Goal: Information Seeking & Learning: Learn about a topic

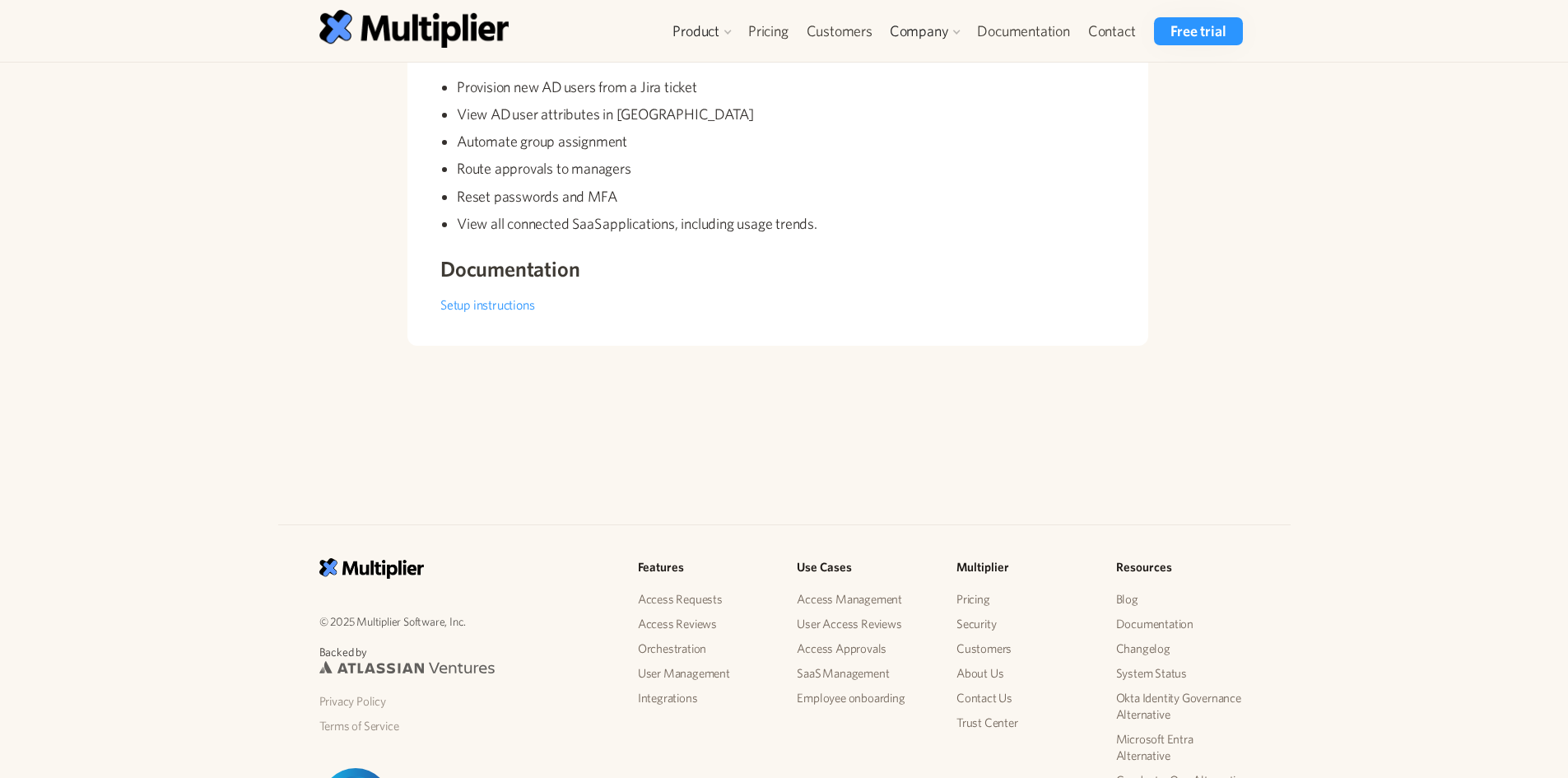
scroll to position [140, 0]
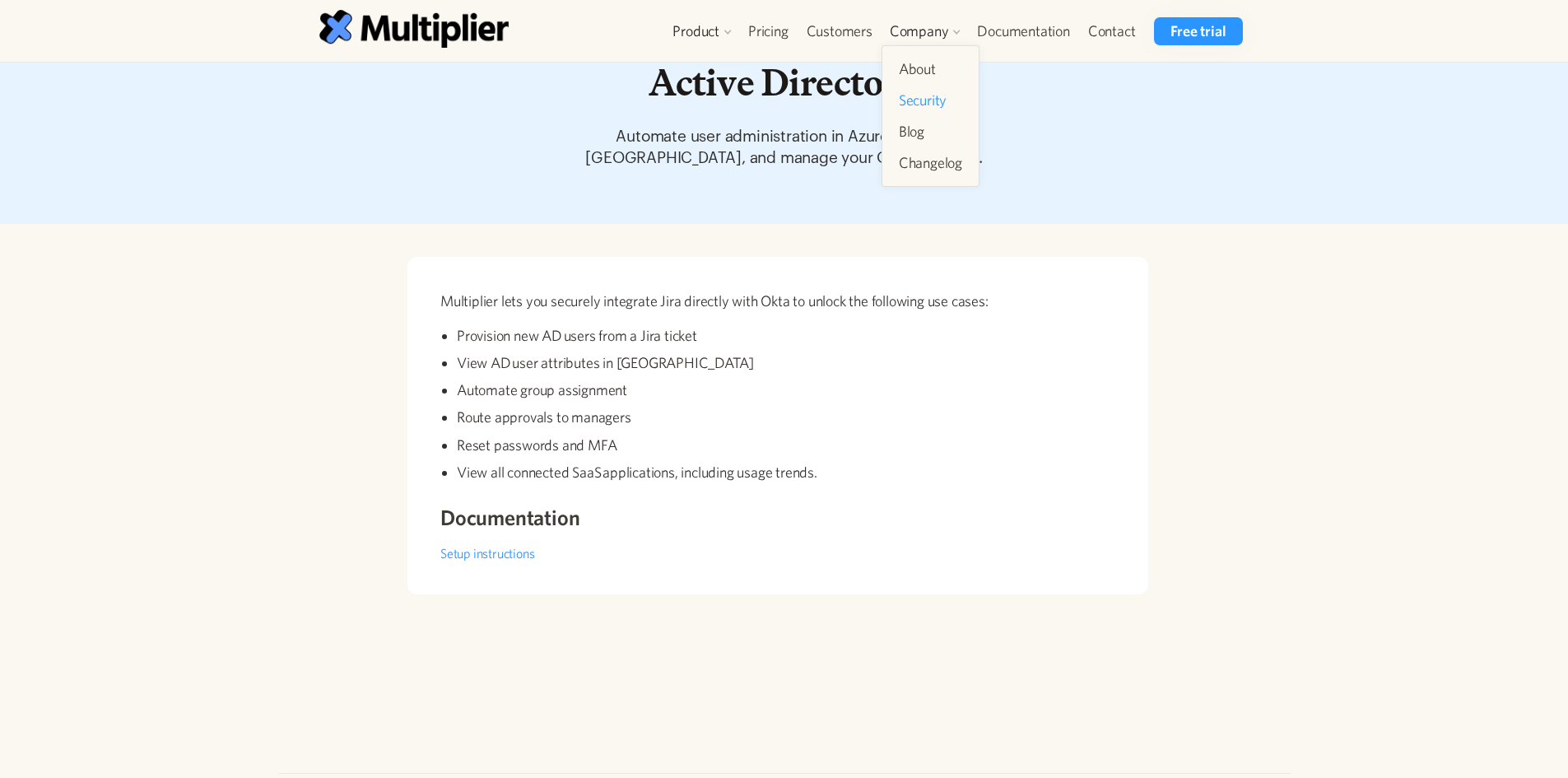
click at [950, 102] on link "Security" at bounding box center [931, 101] width 77 height 30
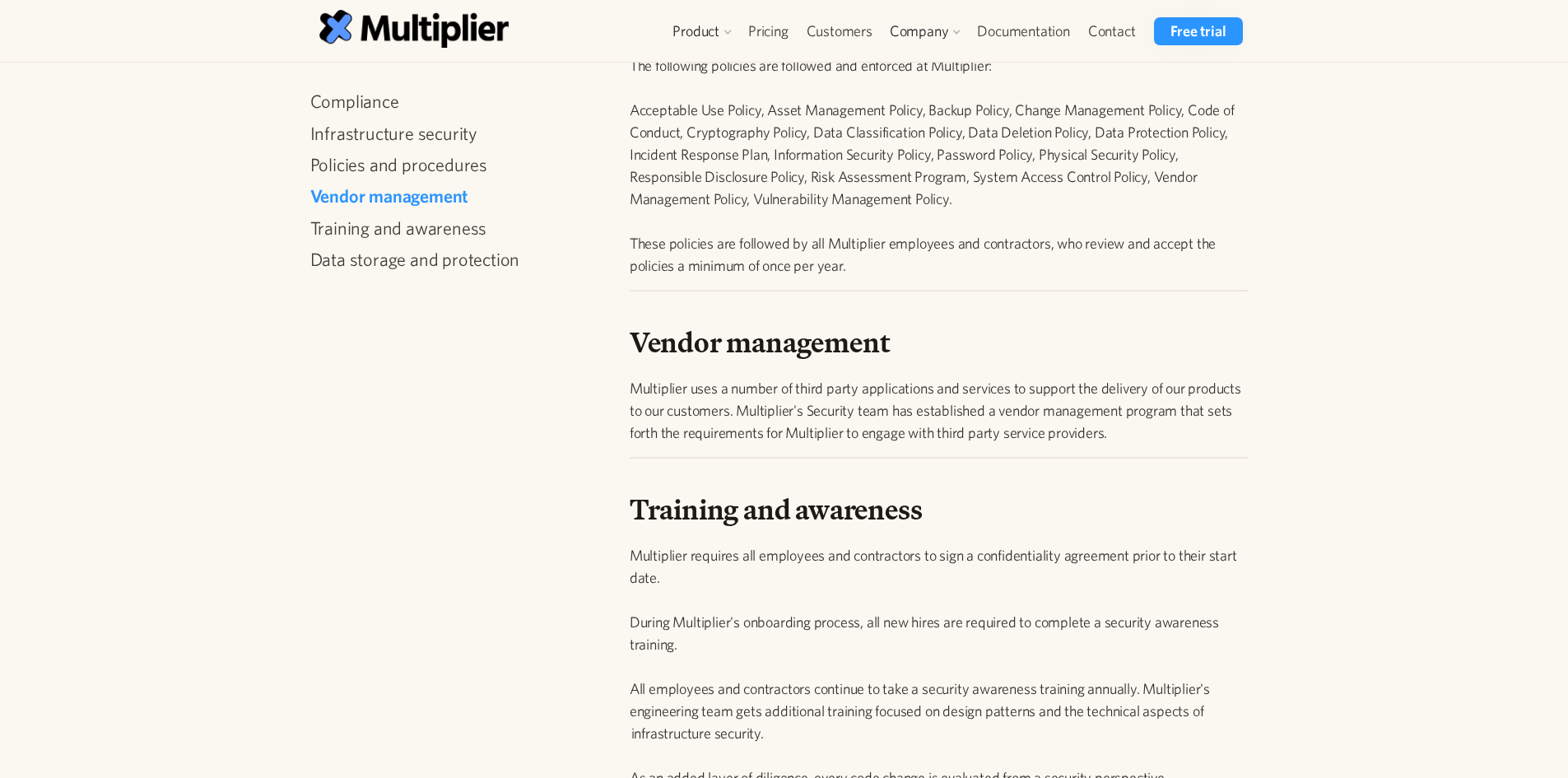
drag, startPoint x: 1123, startPoint y: 214, endPoint x: 1109, endPoint y: 197, distance: 22.0
click at [1124, 212] on p "The following policies are followed and enforced at Multiplier: Acceptable Use …" at bounding box center [940, 165] width 620 height 222
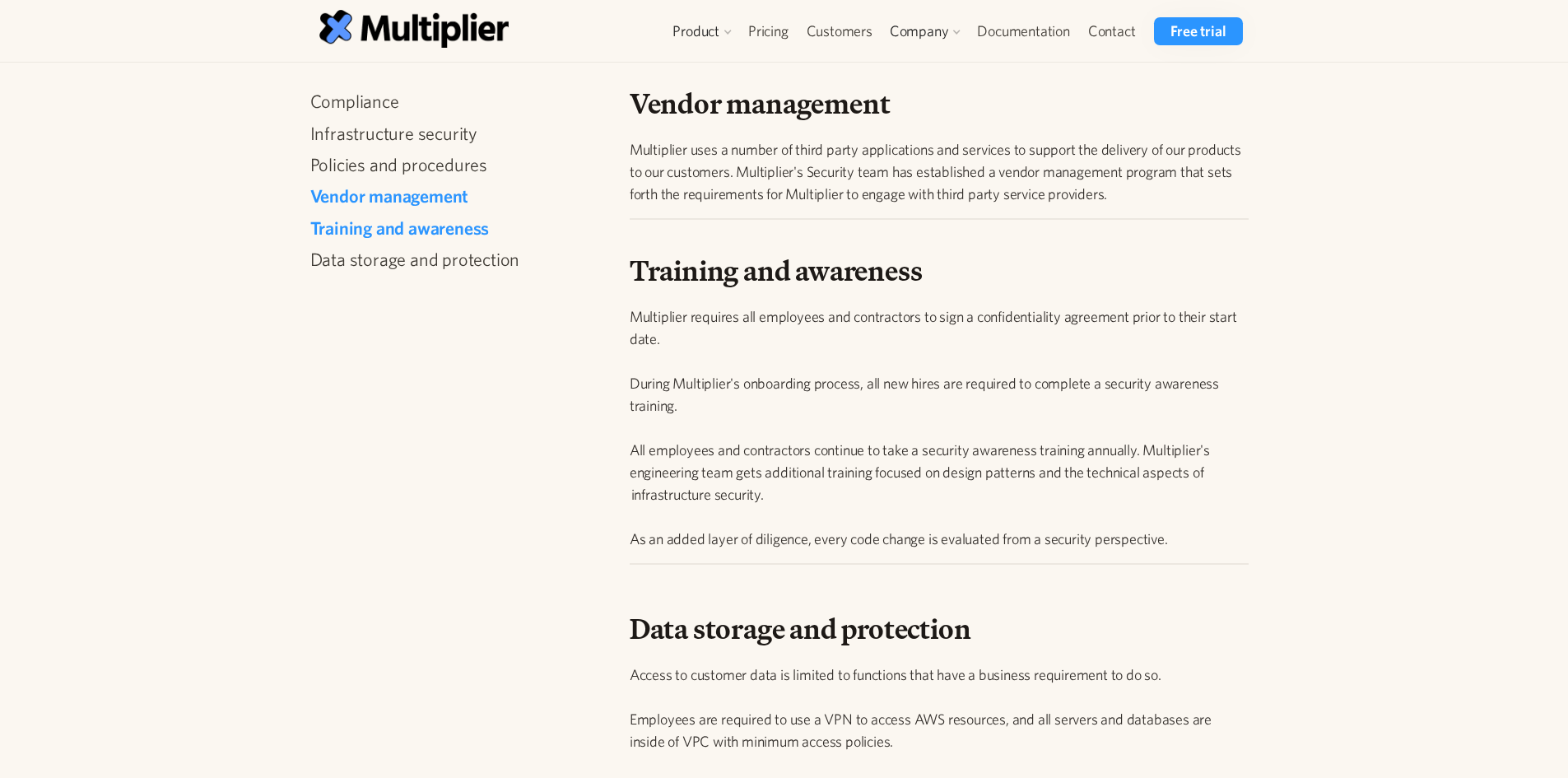
scroll to position [1153, 0]
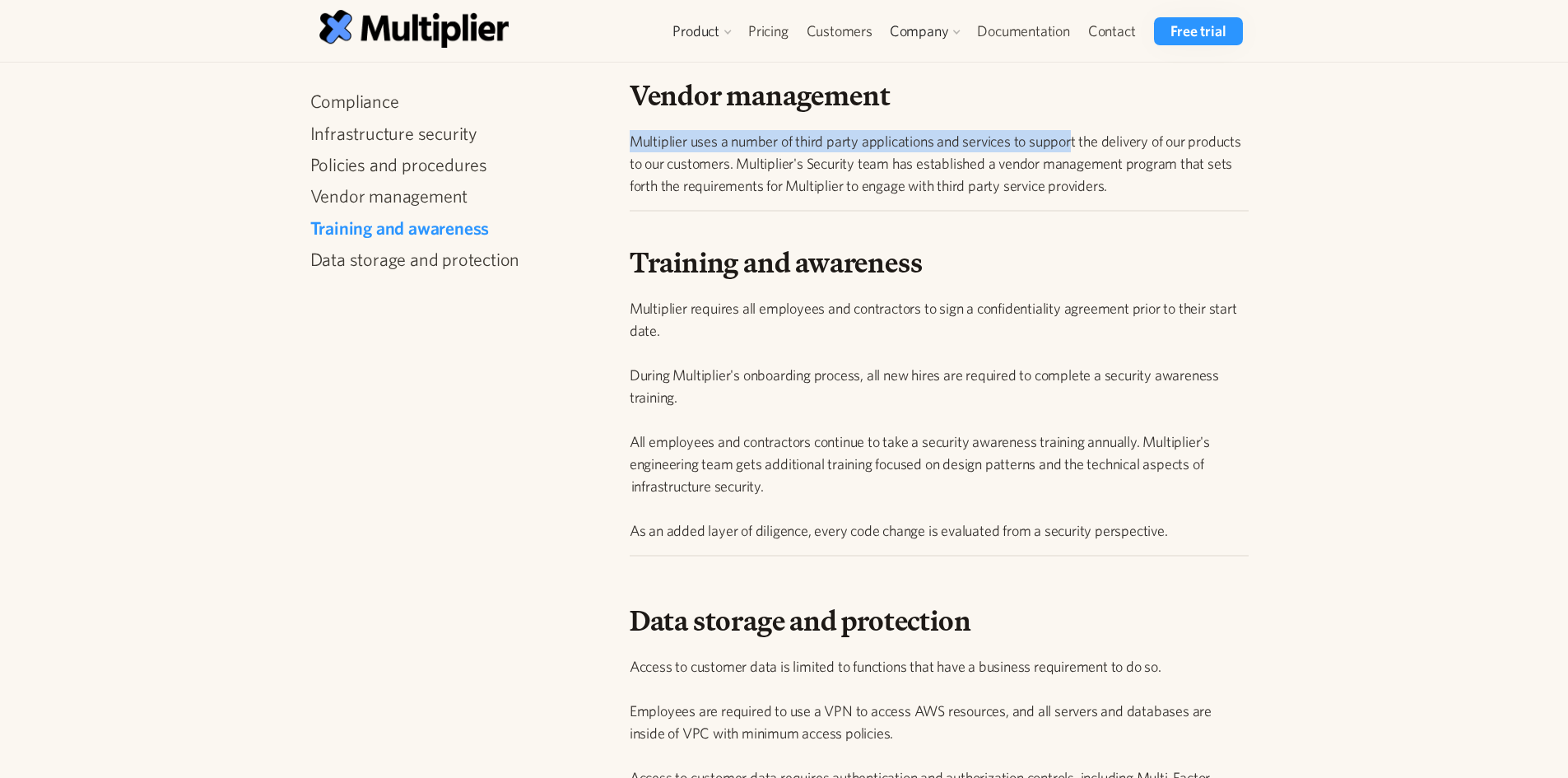
drag, startPoint x: 1108, startPoint y: 213, endPoint x: 1068, endPoint y: 179, distance: 52.5
click at [1072, 179] on div "Vendor management Multiplier uses a number of third party applications and serv…" at bounding box center [940, 99] width 620 height 225
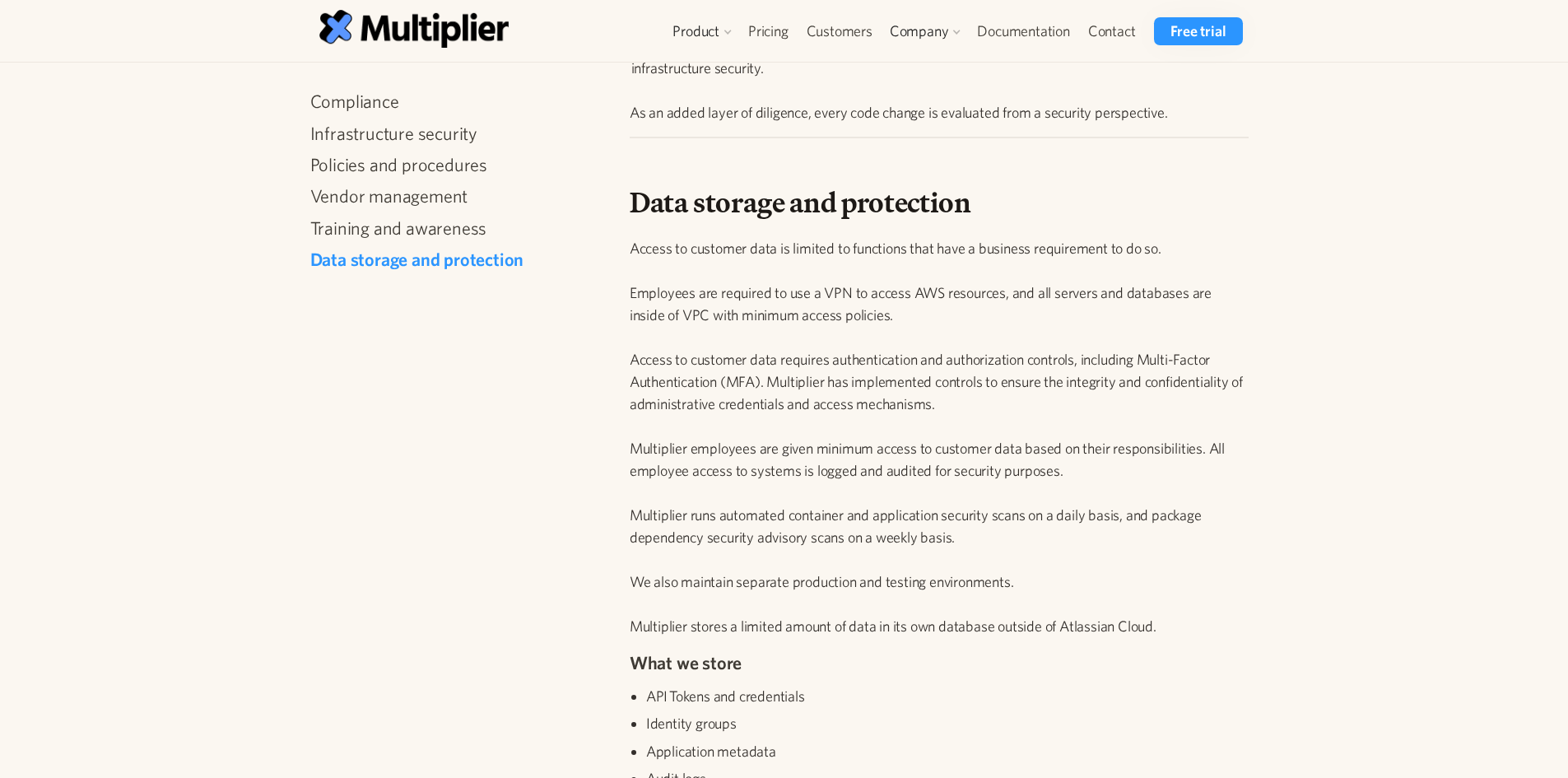
scroll to position [1729, 0]
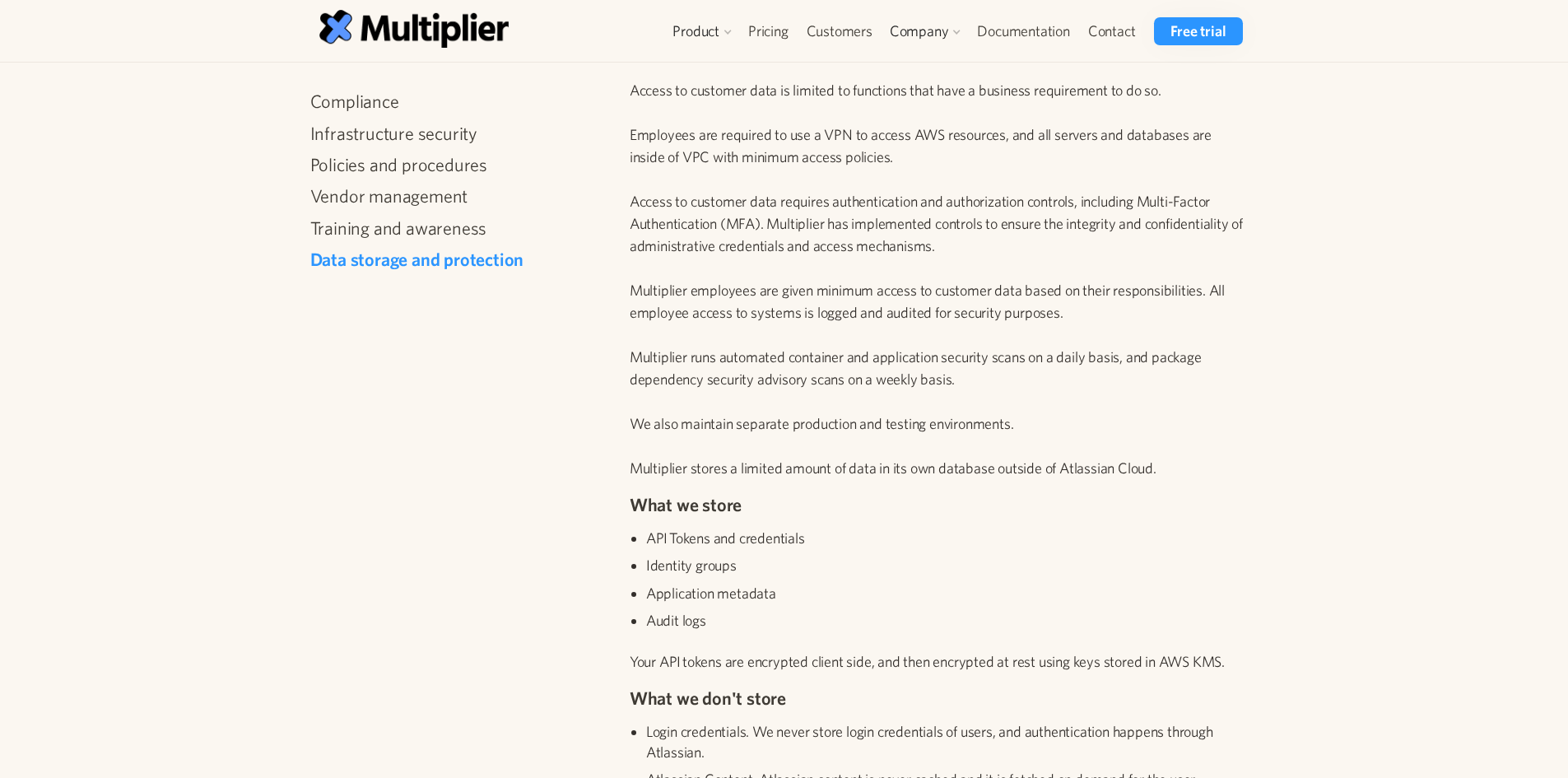
click at [1109, 279] on p "Access to customer data is limited to functions that have a business requiremen…" at bounding box center [940, 279] width 620 height 400
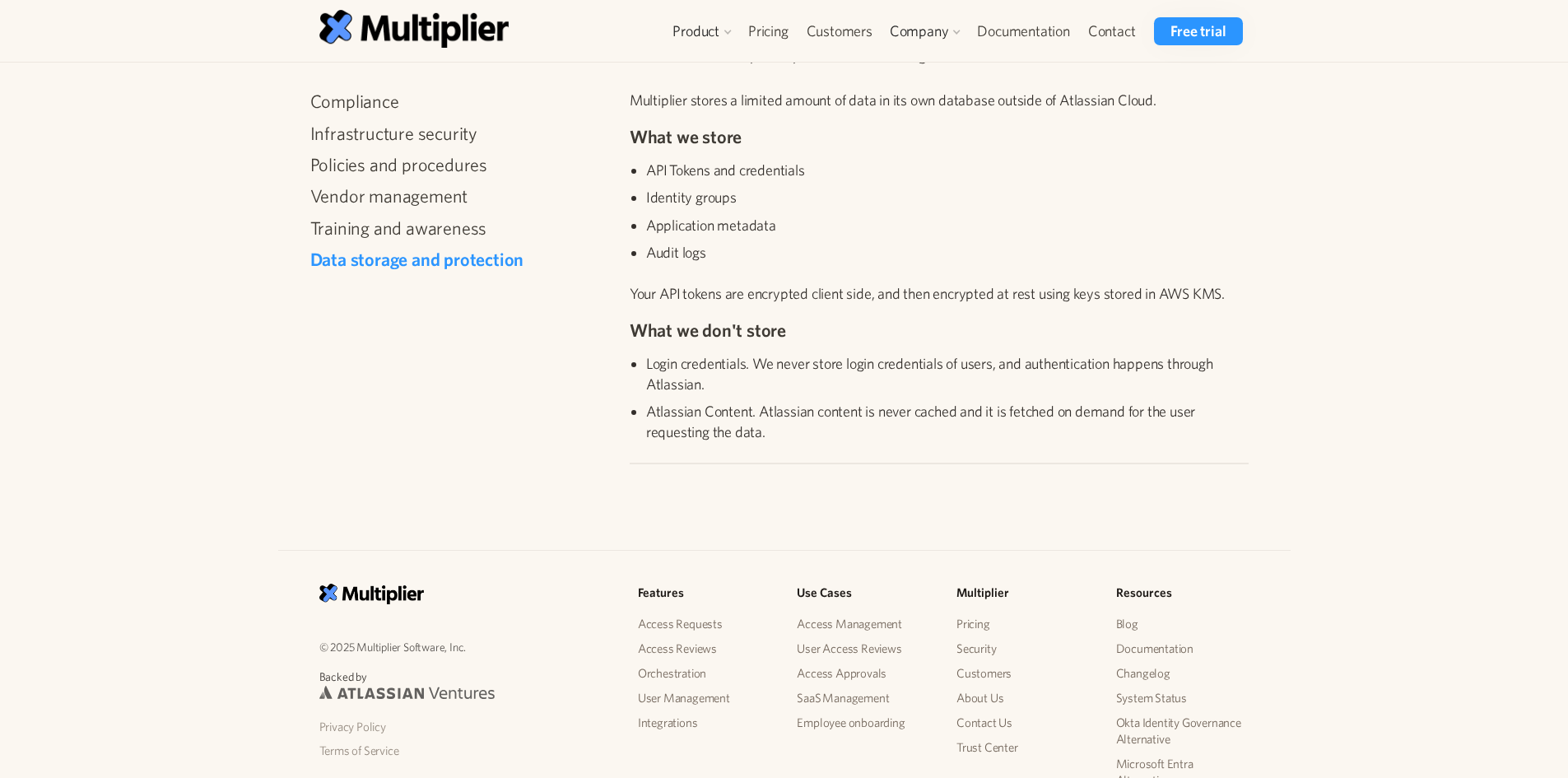
scroll to position [2141, 0]
